Goal: Information Seeking & Learning: Check status

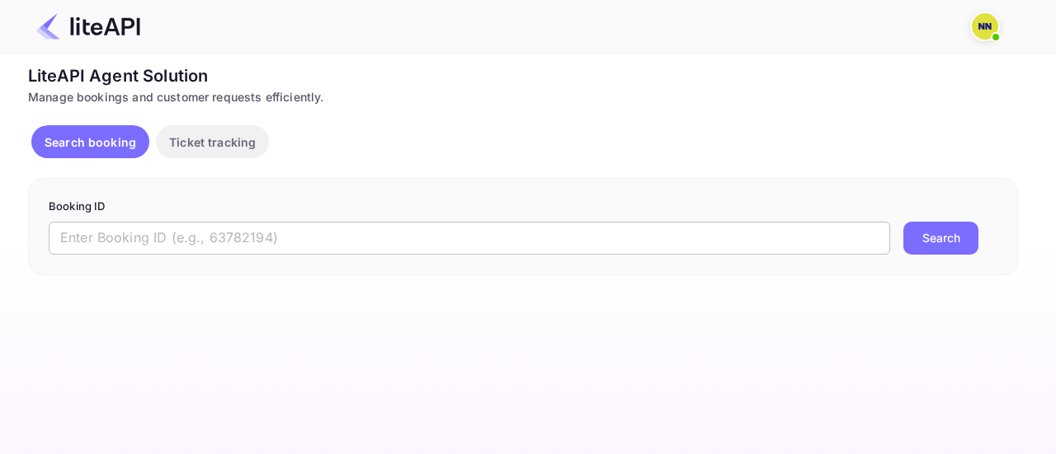
click at [120, 232] on input "text" at bounding box center [469, 238] width 841 height 33
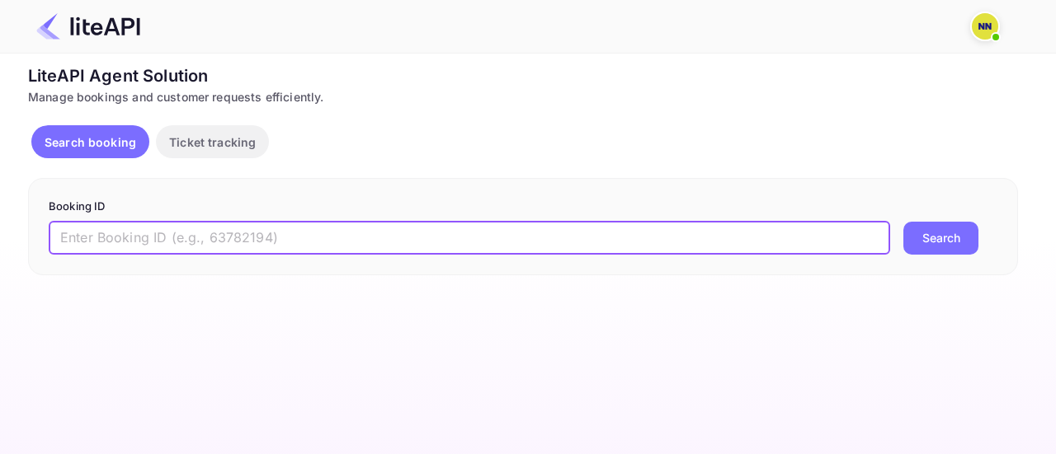
paste input "9060705"
type input "9060705"
click at [954, 239] on button "Search" at bounding box center [940, 238] width 75 height 33
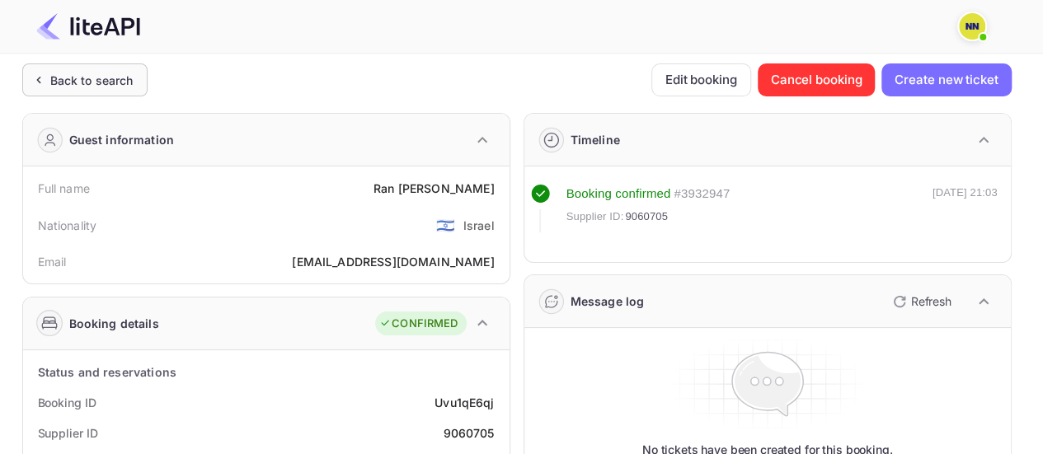
click at [100, 83] on div "Back to search" at bounding box center [91, 80] width 83 height 17
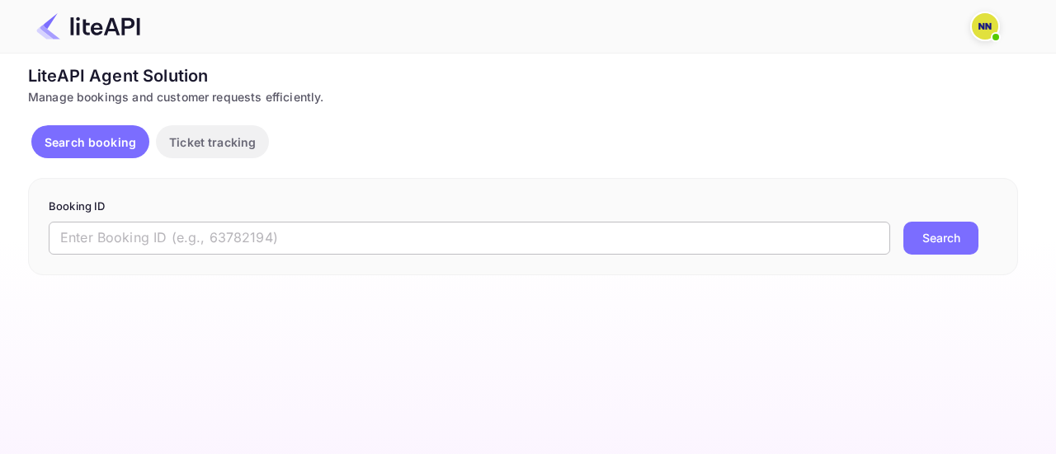
drag, startPoint x: 231, startPoint y: 235, endPoint x: 261, endPoint y: 229, distance: 30.2
click at [231, 235] on input "text" at bounding box center [469, 238] width 841 height 33
paste input "9069203"
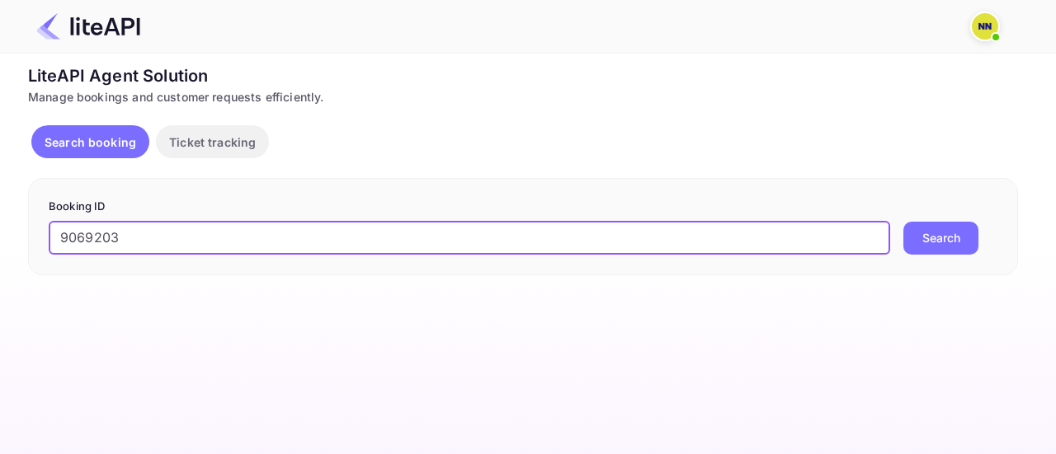
type input "9069203"
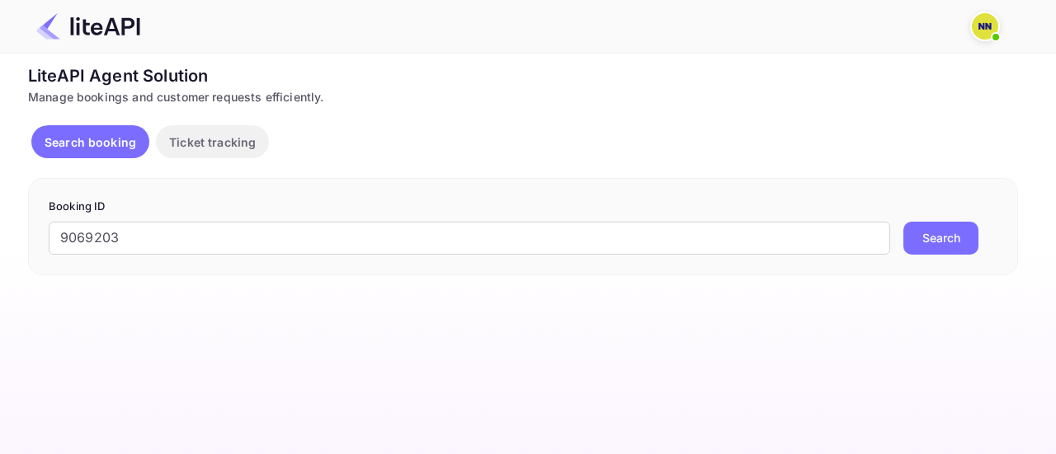
click at [943, 240] on button "Search" at bounding box center [940, 238] width 75 height 33
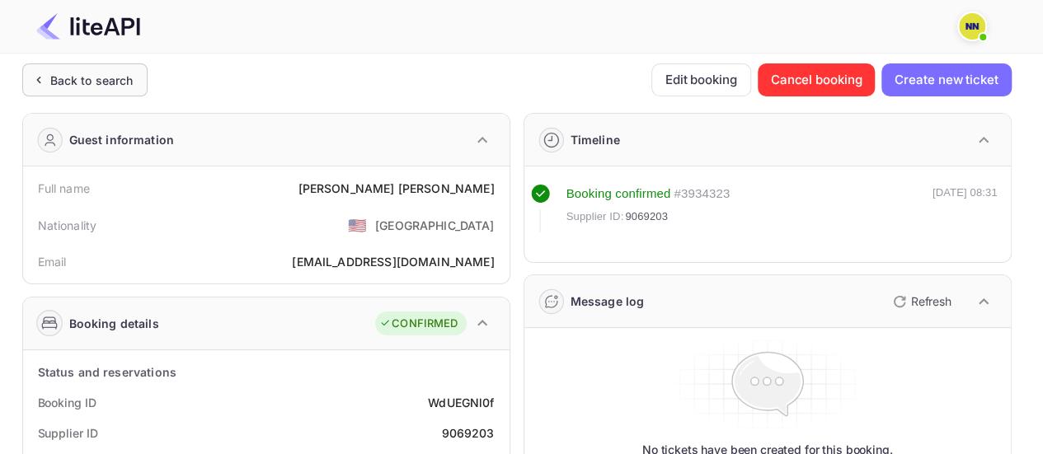
click at [110, 73] on div "Back to search" at bounding box center [91, 80] width 83 height 17
